Goal: Find specific page/section: Find specific page/section

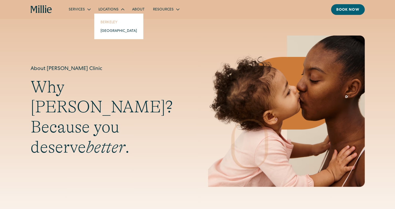
click at [114, 23] on link "Berkeley" at bounding box center [118, 22] width 45 height 9
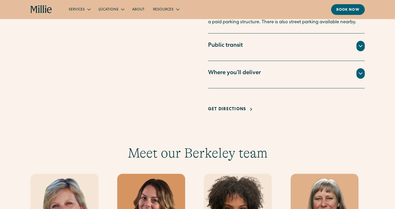
scroll to position [444, 0]
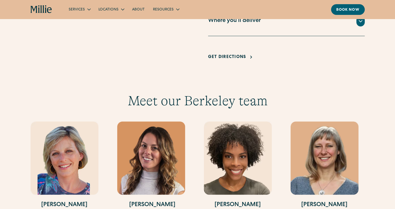
click at [294, 26] on div "Where you’ll deliver" at bounding box center [286, 21] width 157 height 10
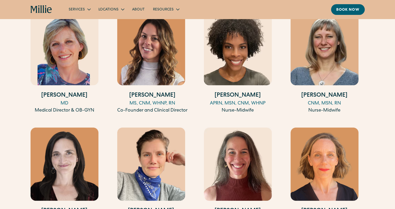
scroll to position [548, 0]
